Goal: Transaction & Acquisition: Purchase product/service

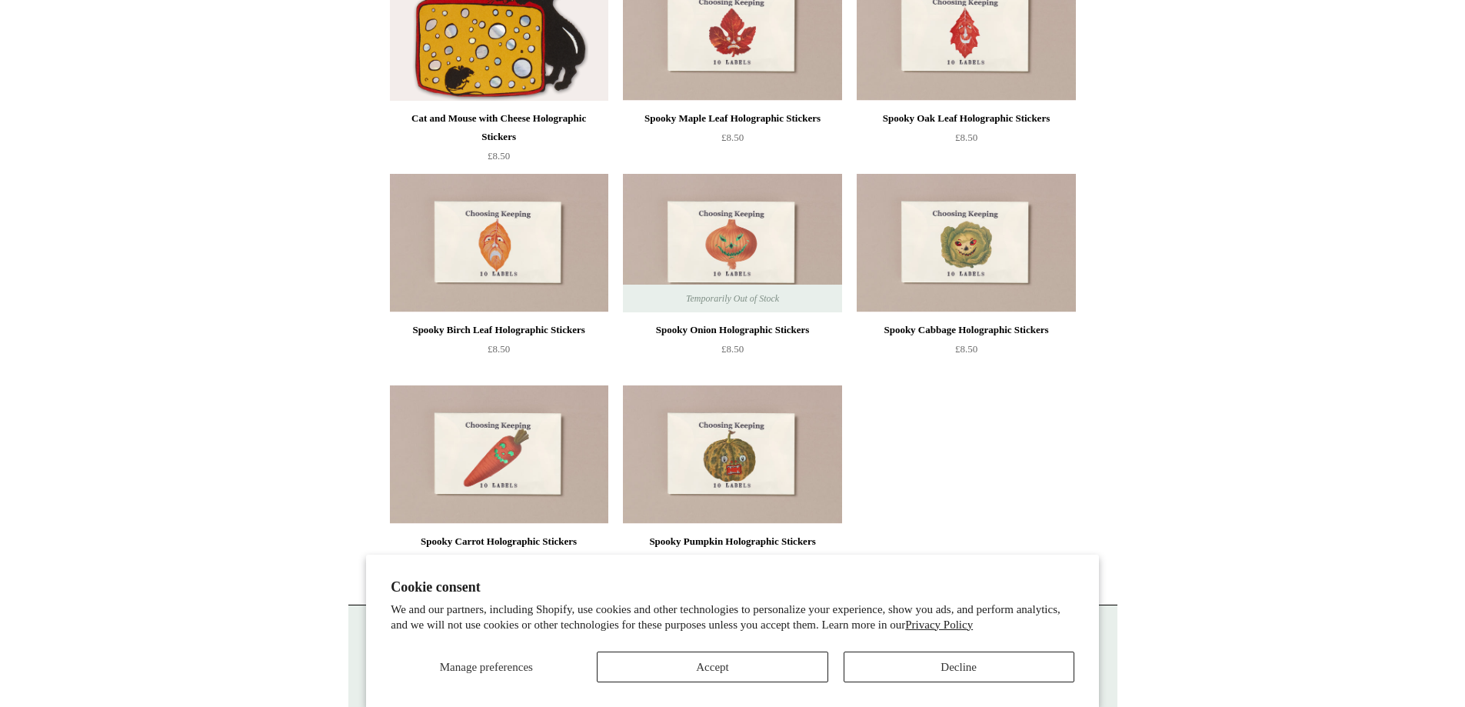
scroll to position [857, 0]
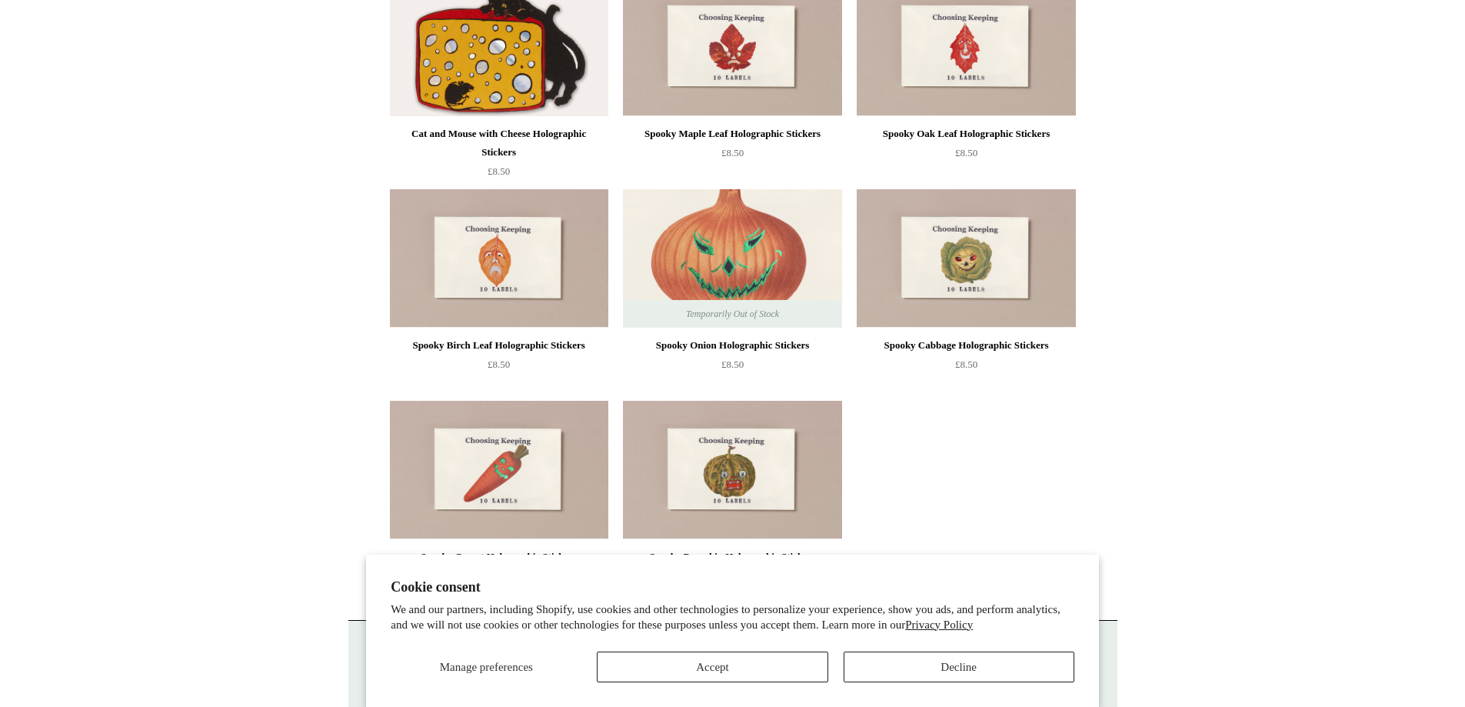
click at [695, 256] on img at bounding box center [732, 258] width 218 height 138
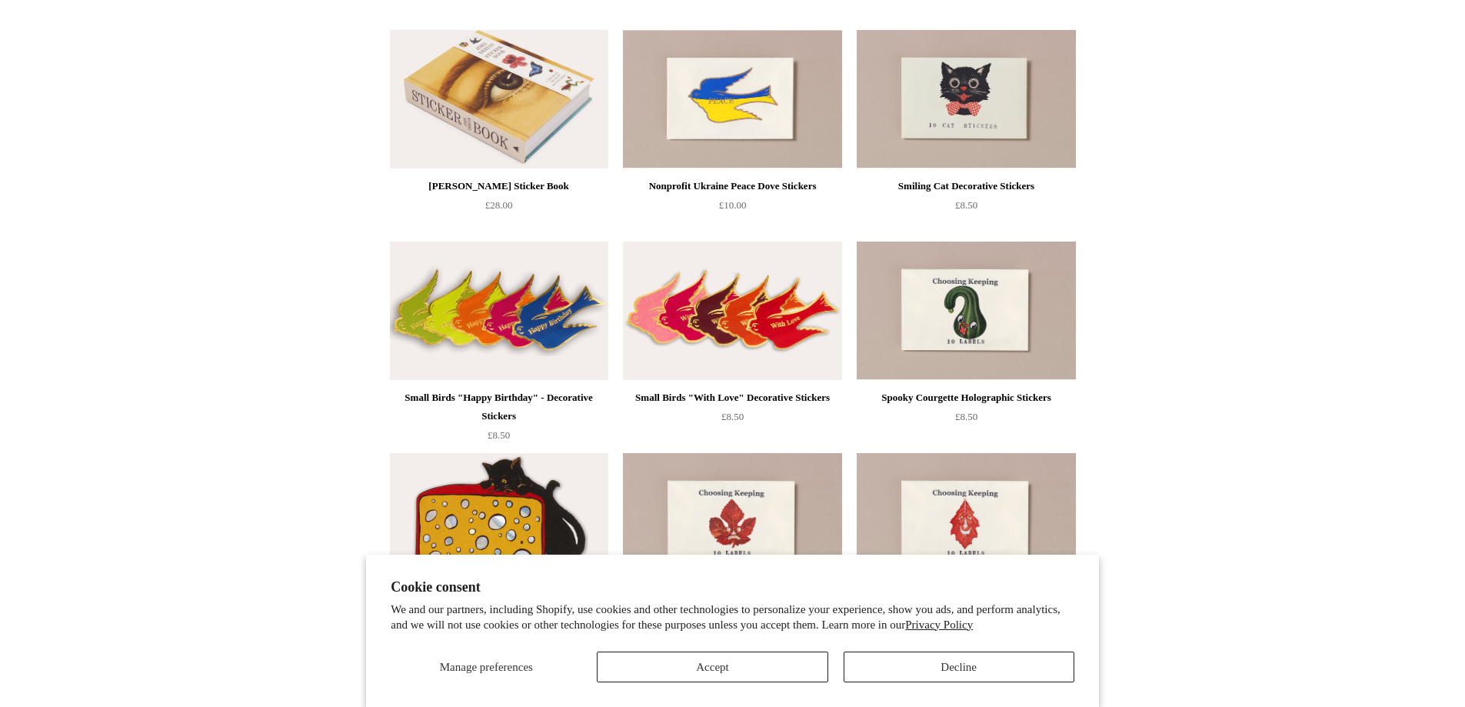
scroll to position [395, 0]
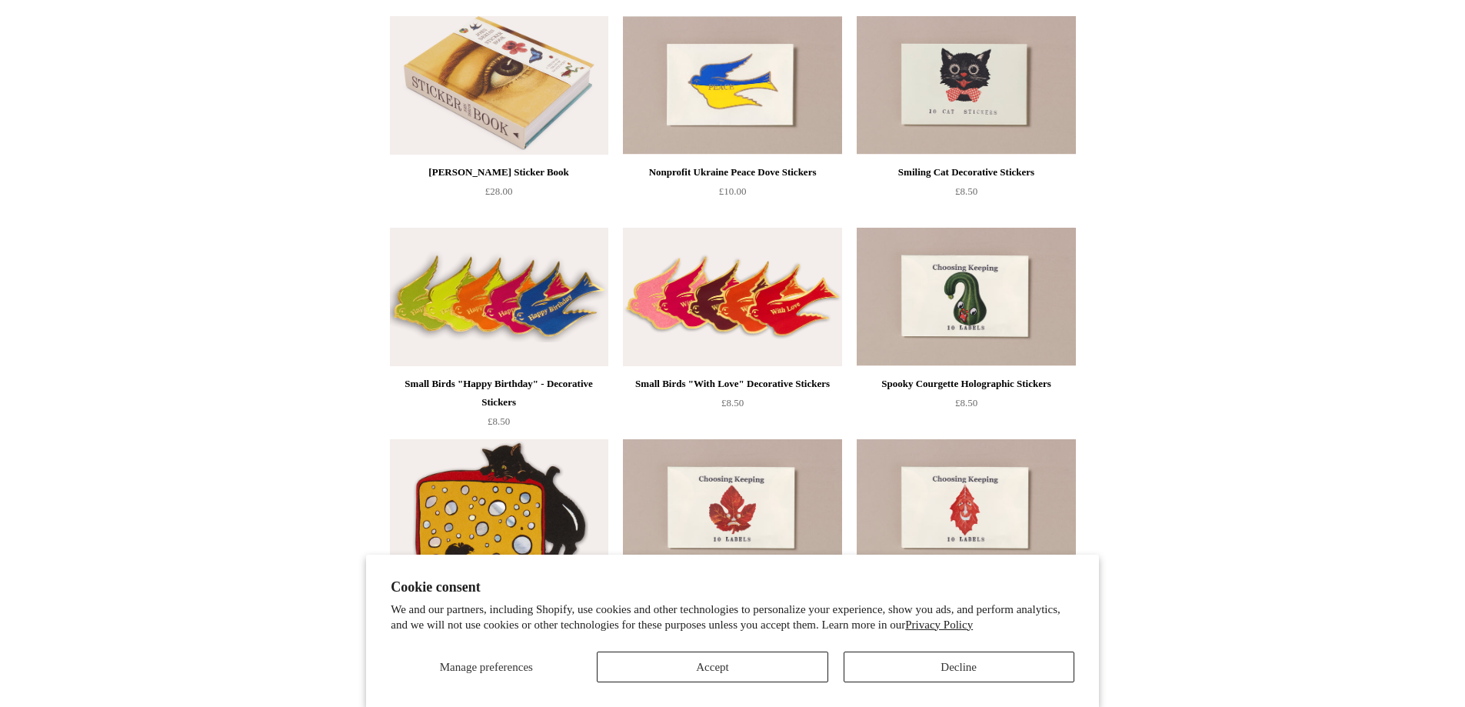
click at [752, 333] on img at bounding box center [732, 297] width 218 height 138
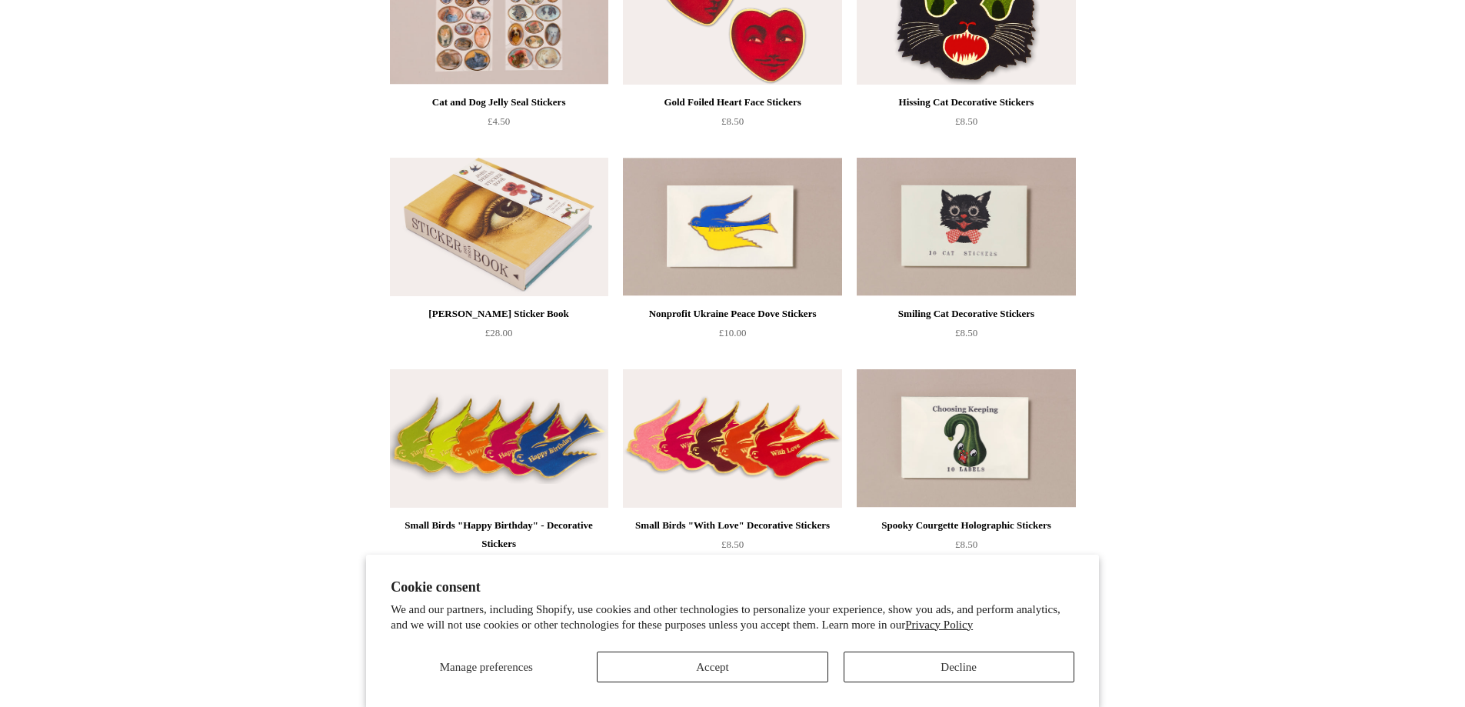
scroll to position [165, 0]
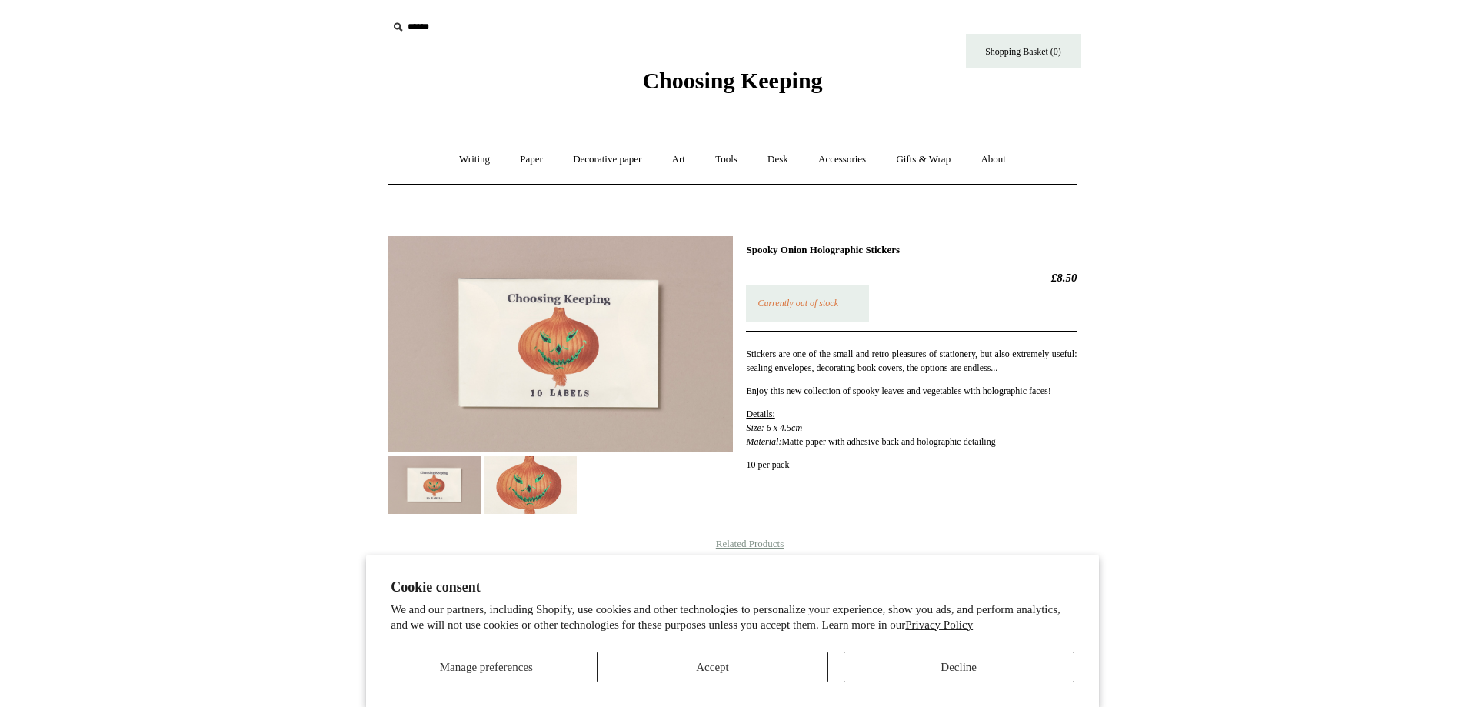
click at [518, 472] on img at bounding box center [531, 485] width 92 height 58
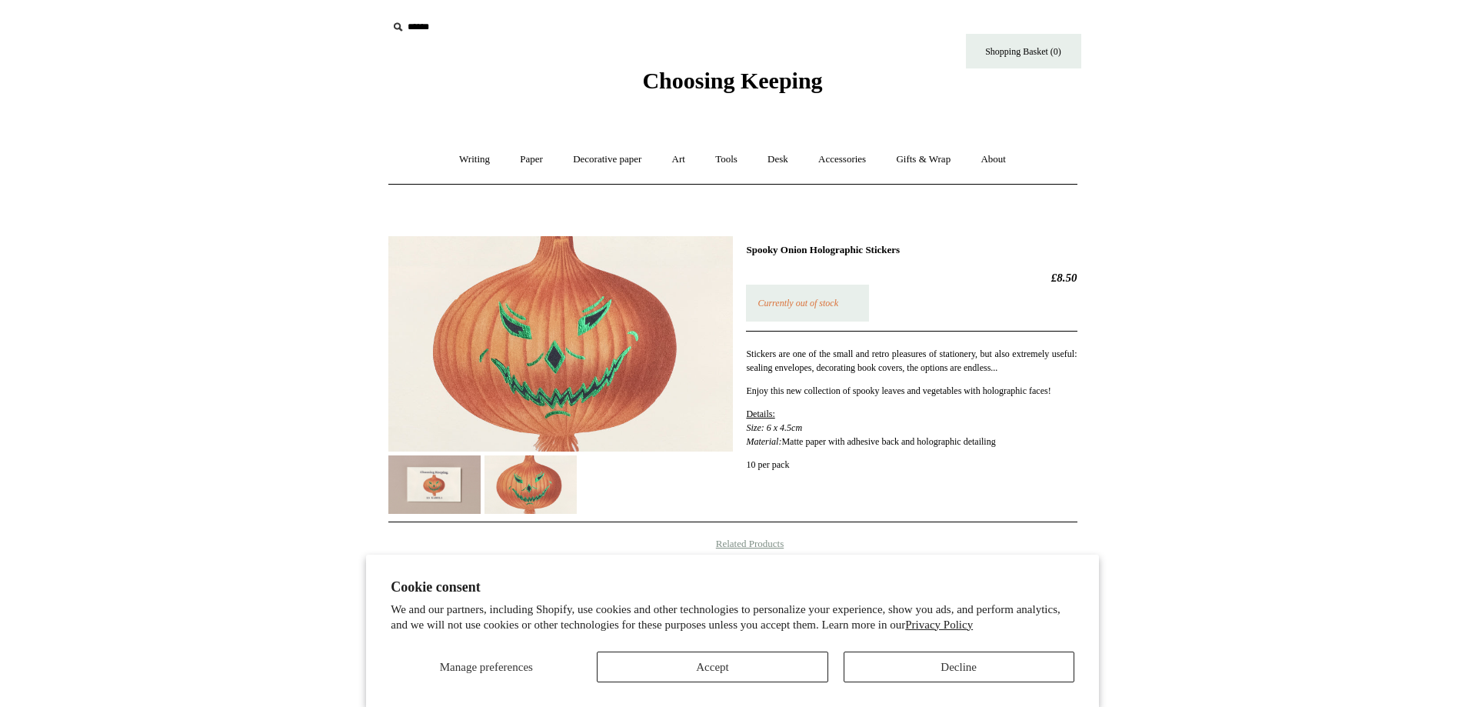
click at [439, 482] on img at bounding box center [434, 484] width 92 height 58
